Goal: Book appointment/travel/reservation

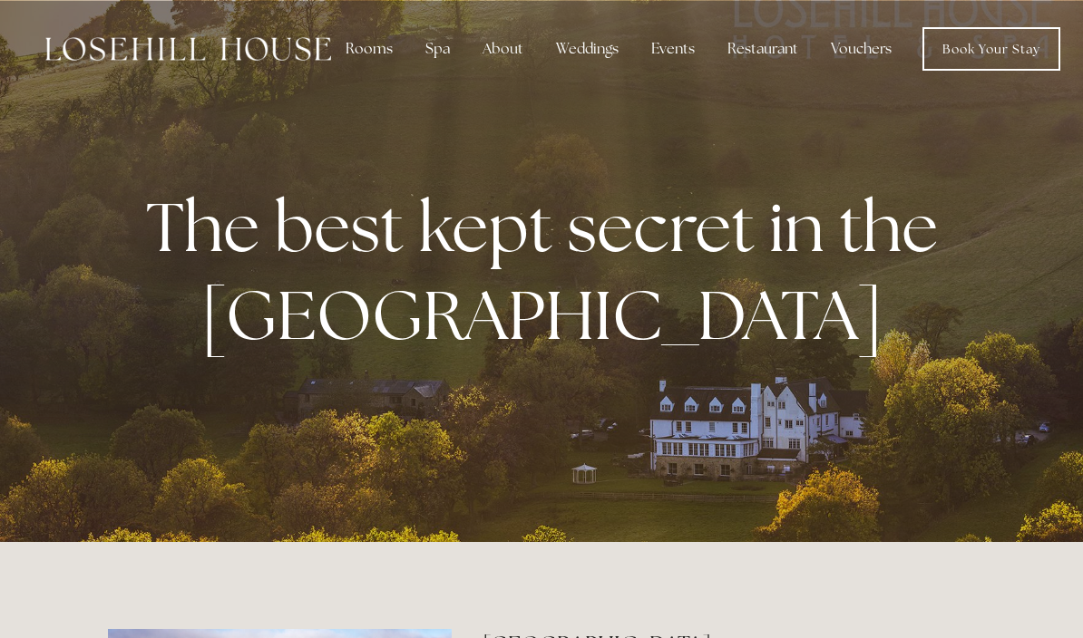
click at [361, 49] on div "Rooms" at bounding box center [369, 49] width 76 height 36
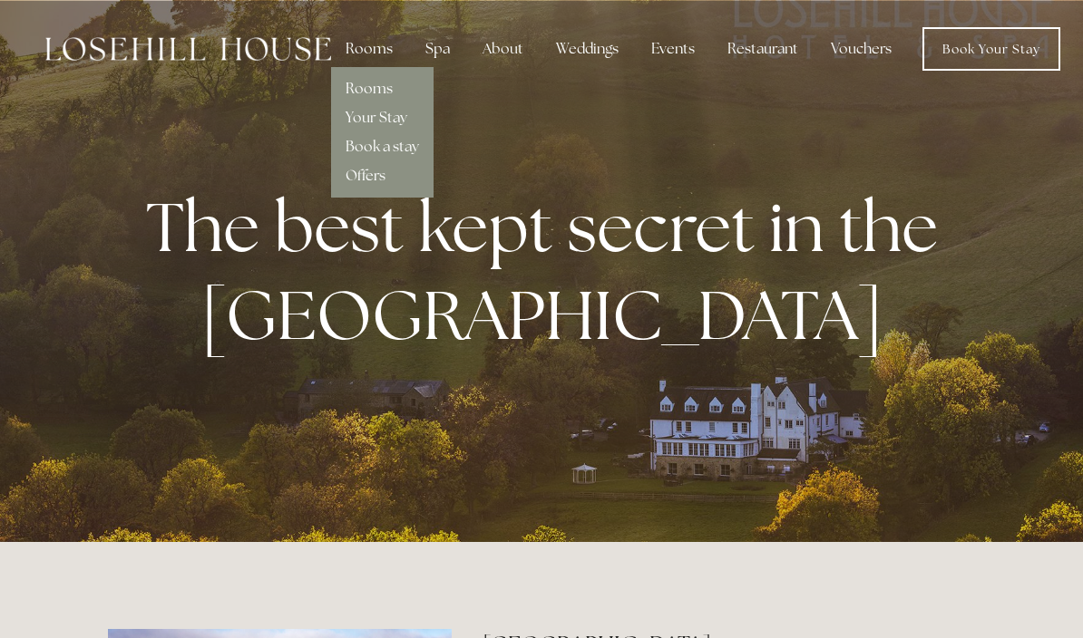
click at [385, 88] on link "Rooms" at bounding box center [368, 88] width 47 height 19
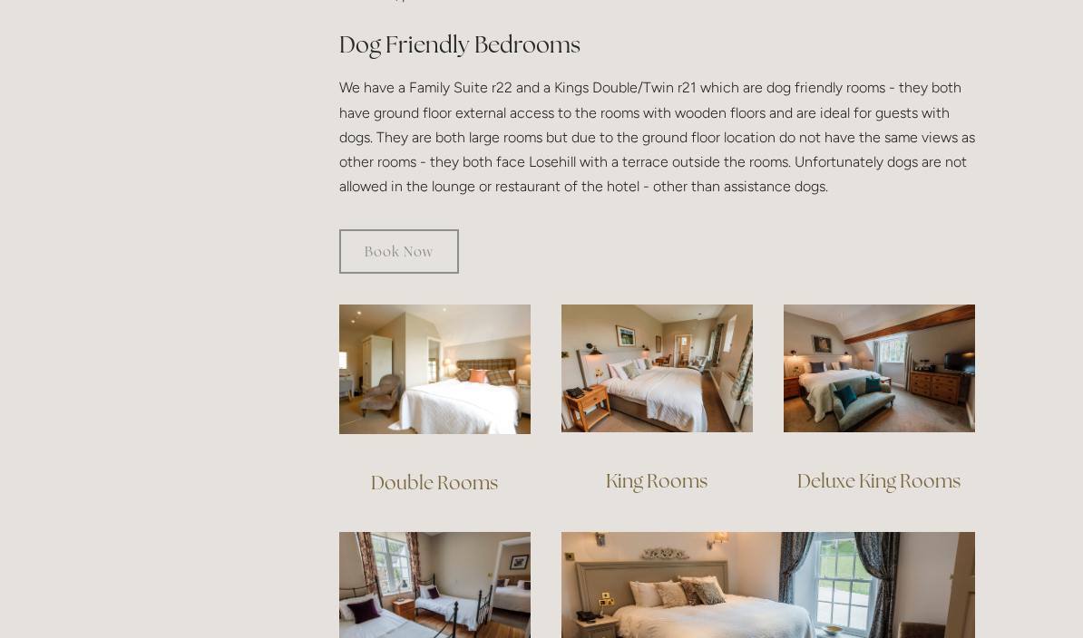
scroll to position [1034, 0]
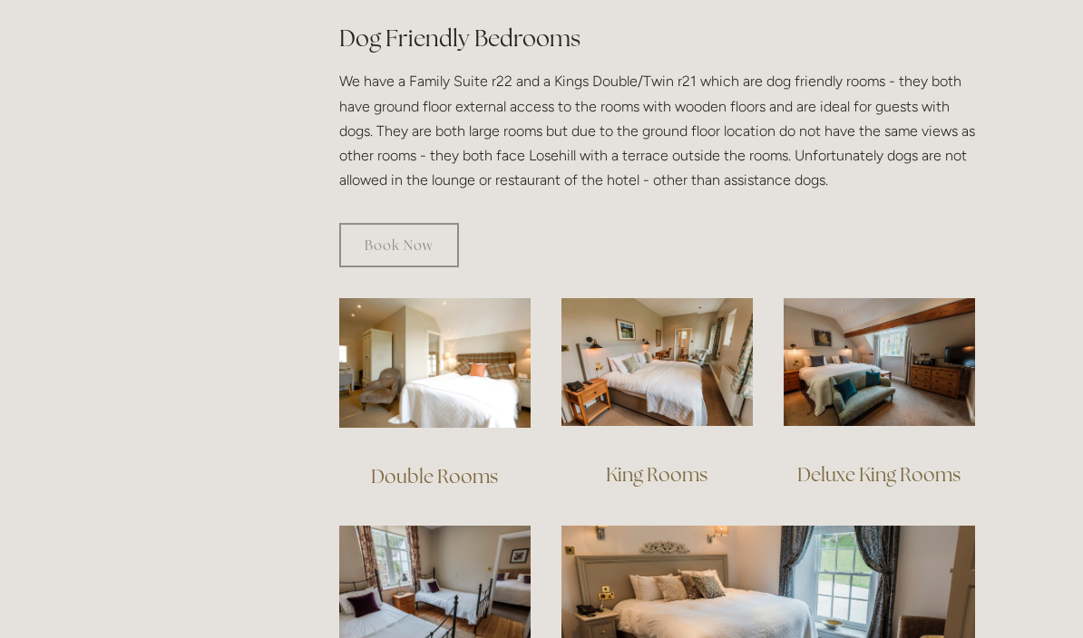
click at [450, 464] on link "Double Rooms" at bounding box center [434, 476] width 127 height 24
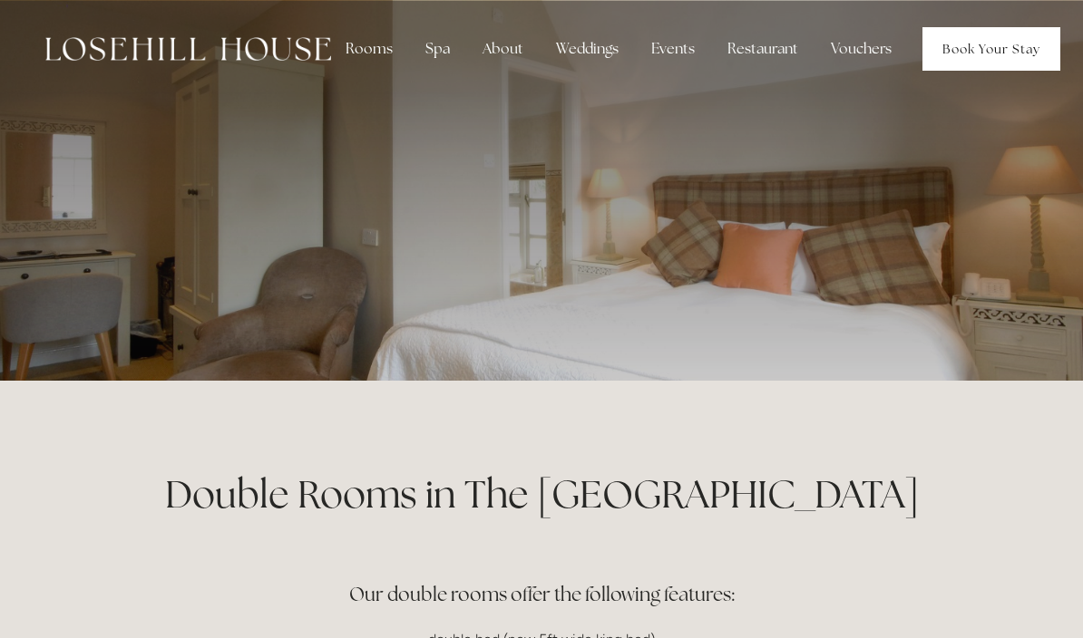
click at [992, 50] on link "Book Your Stay" at bounding box center [991, 49] width 138 height 44
